Goal: Task Accomplishment & Management: Use online tool/utility

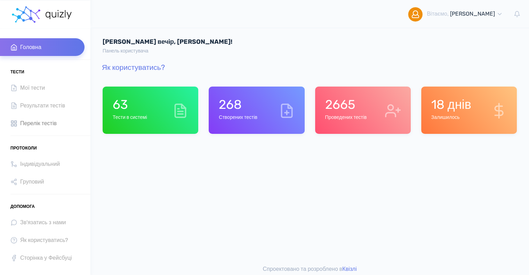
click at [50, 122] on span "Перелік тестів" at bounding box center [38, 123] width 36 height 9
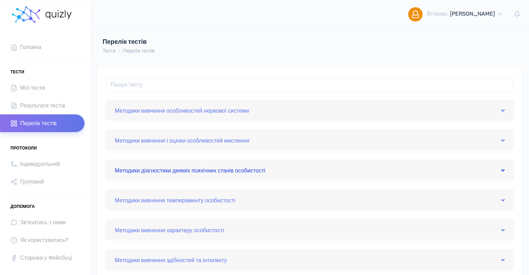
click at [202, 170] on link "Методики дiагностики деяких психiчних станiв особистостi" at bounding box center [310, 169] width 390 height 11
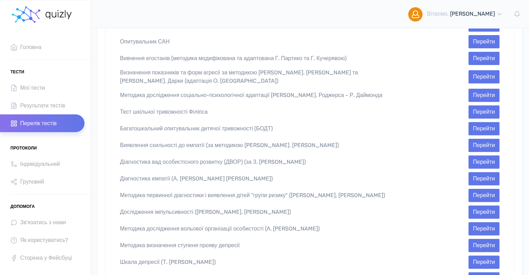
scroll to position [243, 0]
click at [480, 255] on button "Перейти" at bounding box center [483, 261] width 31 height 13
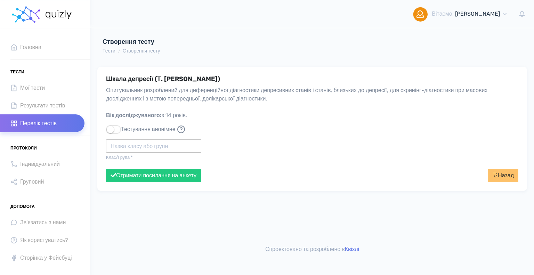
click at [146, 140] on input "text" at bounding box center [153, 145] width 95 height 13
click at [136, 157] on div "Політех" at bounding box center [153, 158] width 95 height 11
type input "Політех"
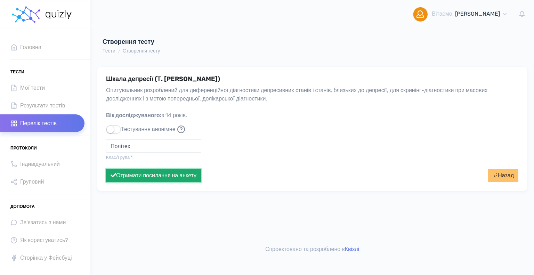
click at [149, 177] on button "Отримати посилання на анкету" at bounding box center [153, 175] width 95 height 13
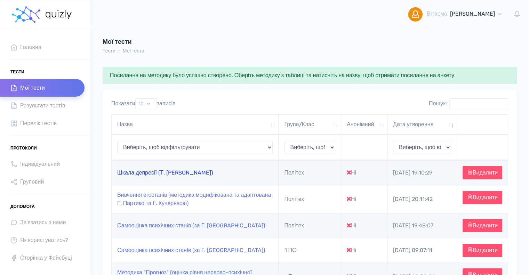
click at [186, 176] on link "Шкала депресії (Т. Балашова)" at bounding box center [165, 172] width 96 height 7
type input "https://quizly.com.ua/quiz/85Oaicj3pod9A"
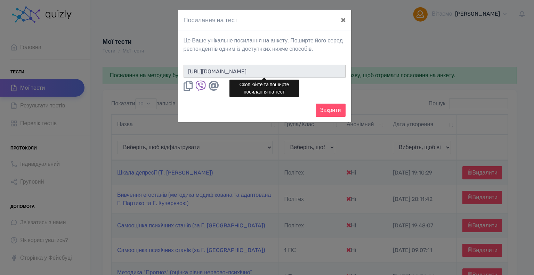
click at [315, 71] on input "https://quizly.com.ua/quiz/85Oaicj3pod9A" at bounding box center [265, 71] width 162 height 13
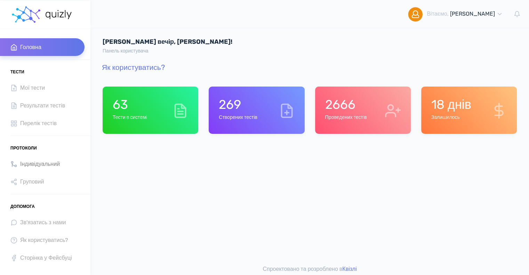
click at [27, 163] on span "Індивідуальний" at bounding box center [40, 163] width 40 height 9
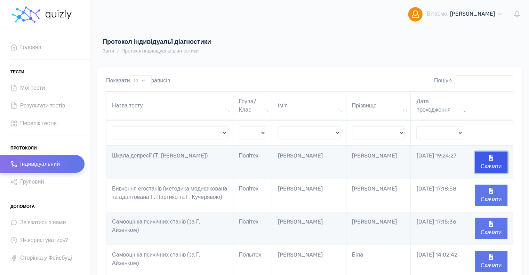
click at [488, 161] on button "Скачати" at bounding box center [490, 163] width 33 height 22
click at [38, 123] on span "Перелік тестів" at bounding box center [38, 123] width 36 height 9
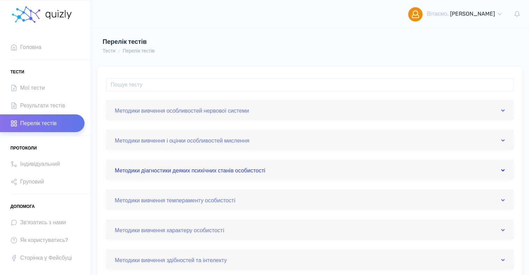
click at [203, 169] on link "Методики дiагностики деяких психiчних станiв особистостi" at bounding box center [310, 169] width 390 height 11
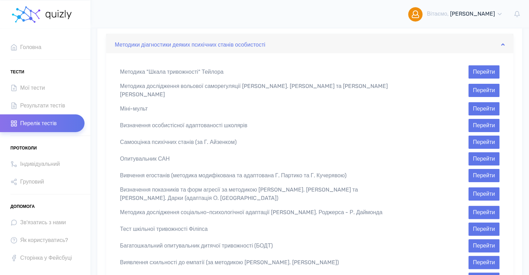
scroll to position [139, 0]
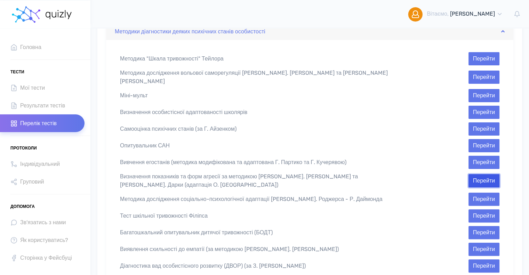
click at [480, 175] on button "Перейти" at bounding box center [483, 180] width 31 height 13
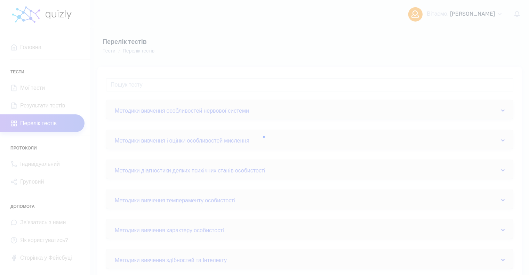
scroll to position [139, 0]
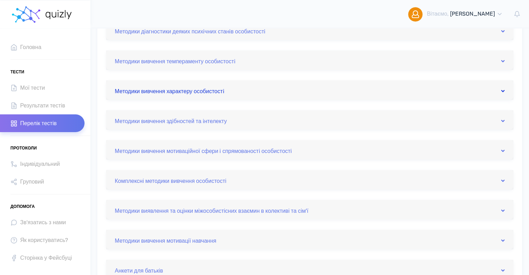
click at [193, 91] on link "Методики вивчення характеру особистостi" at bounding box center [310, 89] width 390 height 11
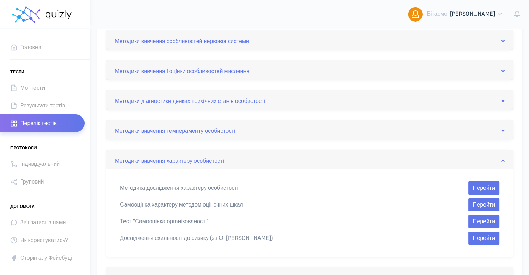
scroll to position [0, 0]
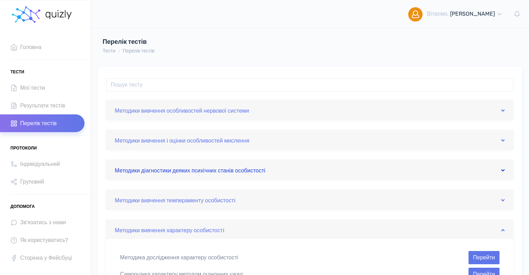
click at [230, 169] on link "Методики дiагностики деяких психiчних станiв особистостi" at bounding box center [310, 169] width 390 height 11
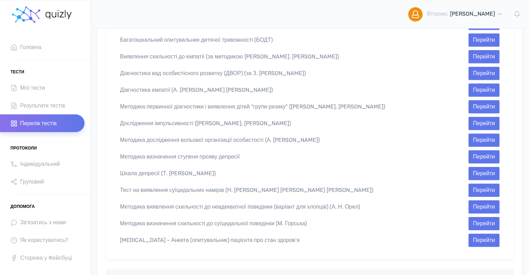
scroll to position [348, 0]
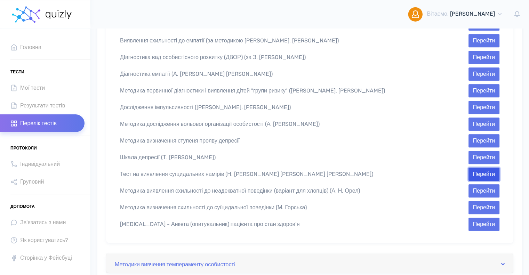
click at [481, 168] on button "Перейти" at bounding box center [483, 174] width 31 height 13
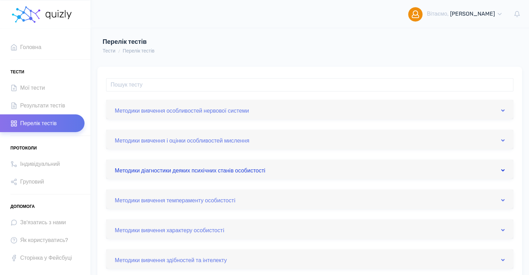
click at [181, 171] on link "Методики дiагностики деяких психiчних станiв особистостi" at bounding box center [310, 169] width 390 height 11
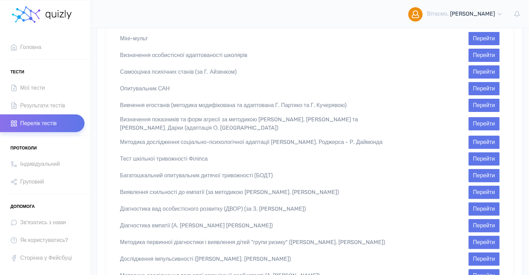
scroll to position [209, 0]
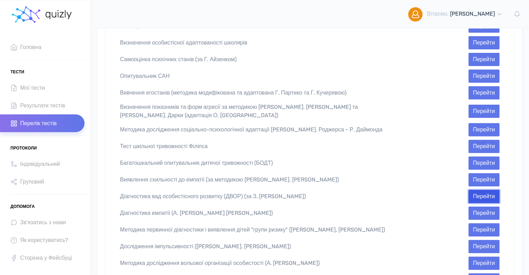
click at [475, 190] on button "Перейти" at bounding box center [483, 196] width 31 height 13
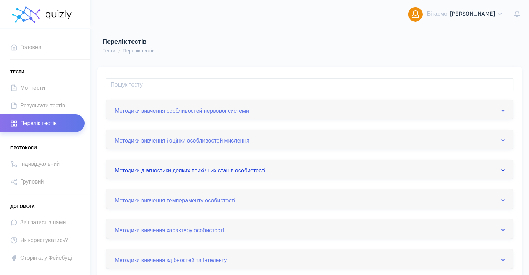
click at [195, 170] on link "Методики дiагностики деяких психiчних станiв особистостi" at bounding box center [310, 169] width 390 height 11
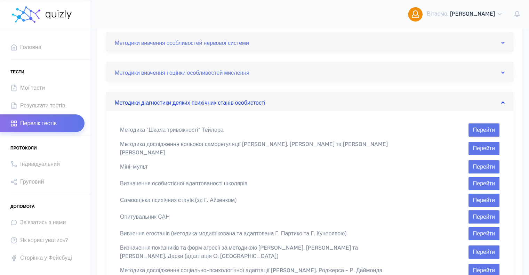
scroll to position [70, 0]
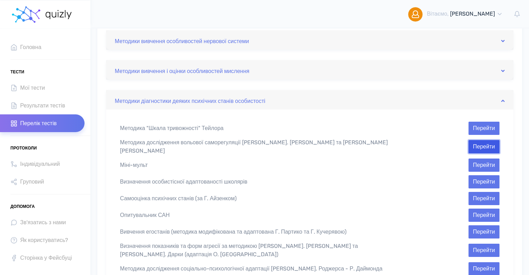
click at [493, 147] on button "Перейти" at bounding box center [483, 146] width 31 height 13
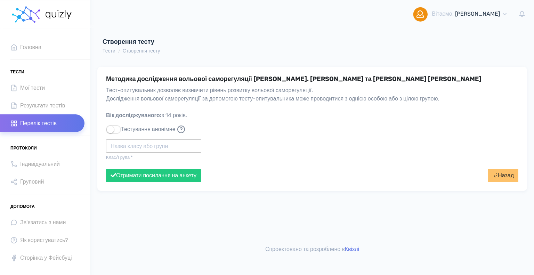
click at [136, 145] on input "text" at bounding box center [153, 145] width 95 height 13
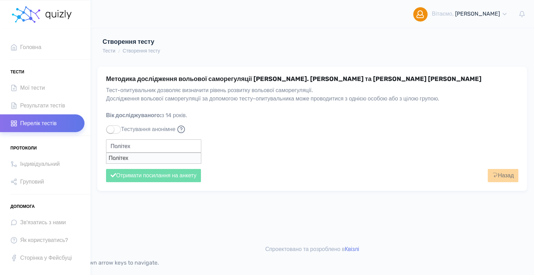
type input "Політех"
click at [106, 169] on button "Отримати посилання на анкету" at bounding box center [153, 175] width 95 height 13
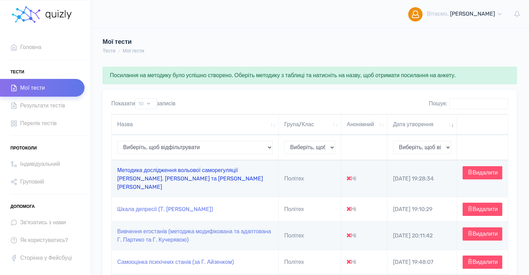
click at [179, 177] on link "Методика дослідження вольової саморегуляції [PERSON_NAME]. [PERSON_NAME] та [PE…" at bounding box center [190, 178] width 146 height 23
type input "[URL][DOMAIN_NAME]"
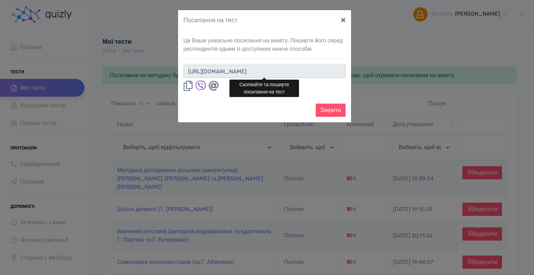
click at [330, 73] on input "[URL][DOMAIN_NAME]" at bounding box center [265, 71] width 162 height 13
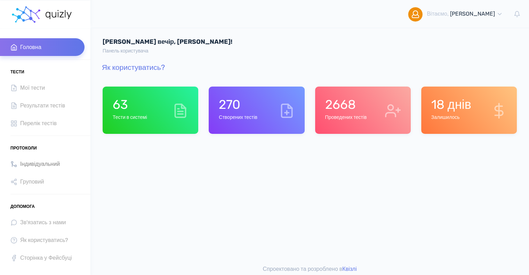
click at [39, 164] on span "Індивідуальний" at bounding box center [40, 163] width 40 height 9
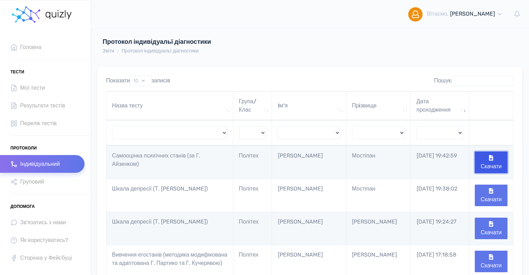
click at [490, 157] on icon "button" at bounding box center [491, 158] width 4 height 6
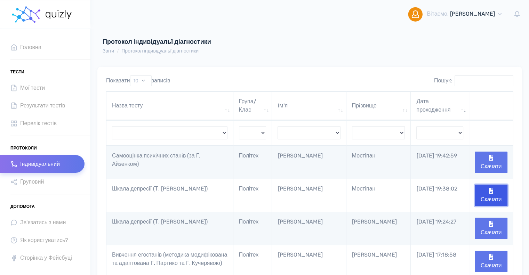
click at [487, 200] on button "Скачати" at bounding box center [490, 196] width 33 height 22
